Goal: Share content

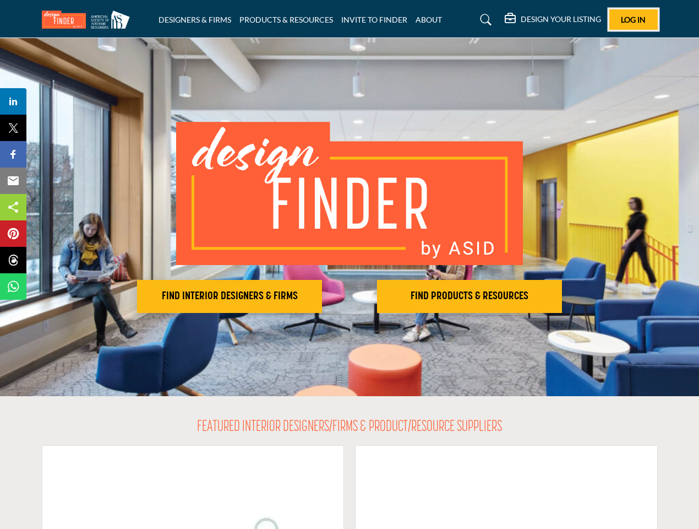
click at [634, 19] on span "Log In" at bounding box center [633, 19] width 25 height 9
click at [230, 296] on h2 "FIND INTERIOR DESIGNERS & FIRMS" at bounding box center [229, 296] width 178 height 13
click at [470, 296] on h2 "FIND PRODUCTS & RESOURCES" at bounding box center [469, 296] width 178 height 13
click at [13, 101] on span "Share" at bounding box center [18, 101] width 31 height 13
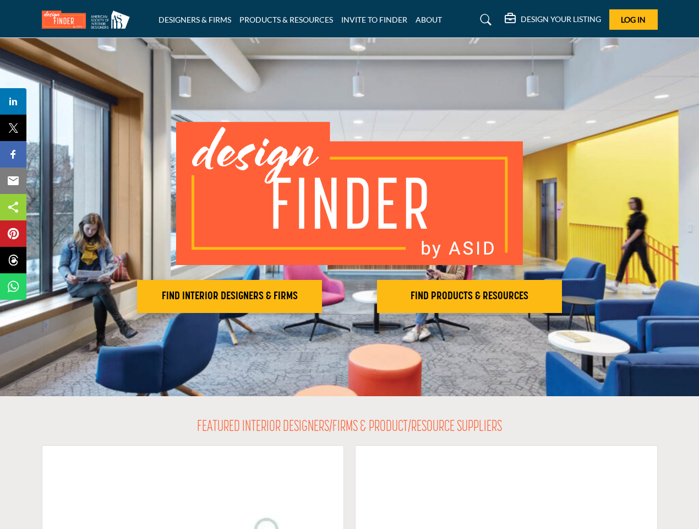
click at [13, 128] on span "Tweet" at bounding box center [18, 127] width 31 height 13
click at [13, 154] on span "Share" at bounding box center [18, 154] width 31 height 13
click at [13, 181] on span "Email" at bounding box center [18, 180] width 30 height 13
click at [13, 207] on span "Share" at bounding box center [18, 206] width 31 height 13
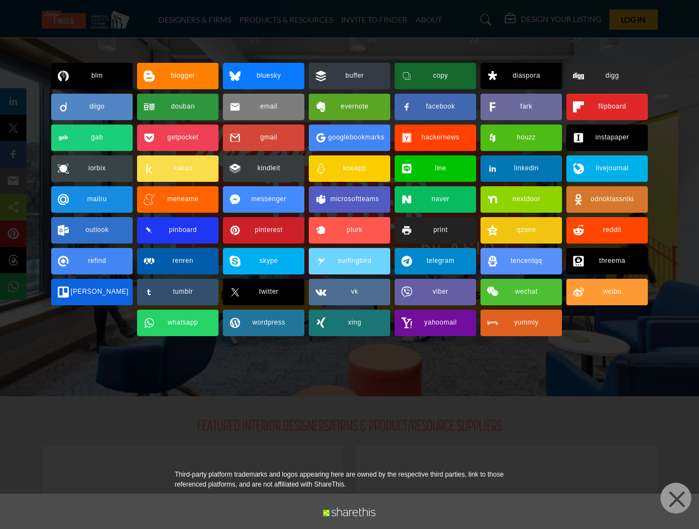
click at [13, 233] on span "Pin" at bounding box center [13, 233] width 20 height 13
